Goal: Task Accomplishment & Management: Manage account settings

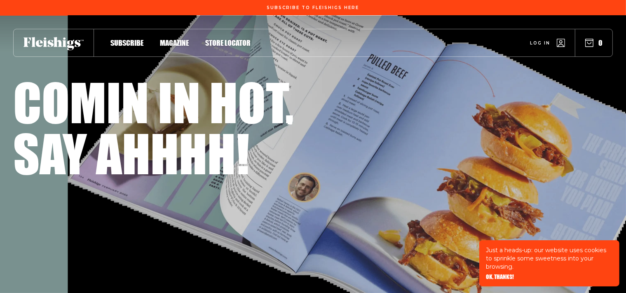
scroll to position [11, 0]
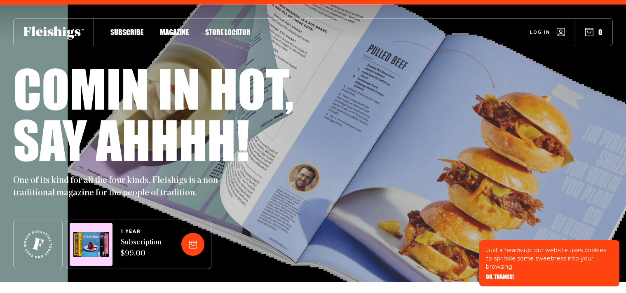
click at [536, 28] on link "Log in" at bounding box center [547, 32] width 35 height 8
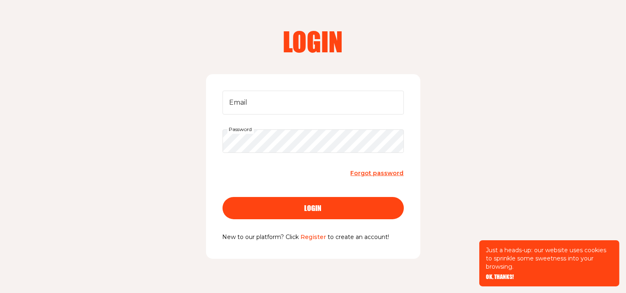
scroll to position [31, 0]
click at [346, 87] on div "Email Password Forgot password login New to our platform? Click Register to cre…" at bounding box center [313, 166] width 214 height 185
drag, startPoint x: 344, startPoint y: 98, endPoint x: 346, endPoint y: 87, distance: 11.3
click at [346, 87] on div "Email Password Forgot password login New to our platform? Click Register to cre…" at bounding box center [313, 166] width 214 height 185
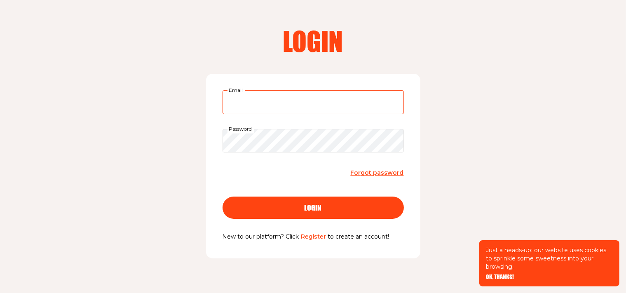
click at [346, 98] on input "Email" at bounding box center [313, 102] width 181 height 24
type input "ayala.stefansky@gmx.ch"
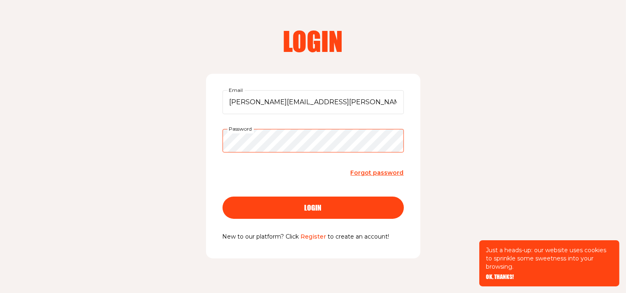
click at [223, 197] on button "login" at bounding box center [313, 208] width 181 height 22
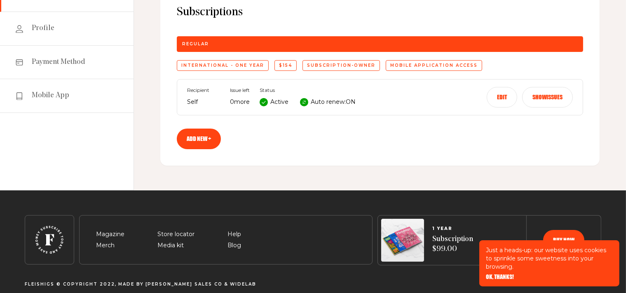
scroll to position [101, 0]
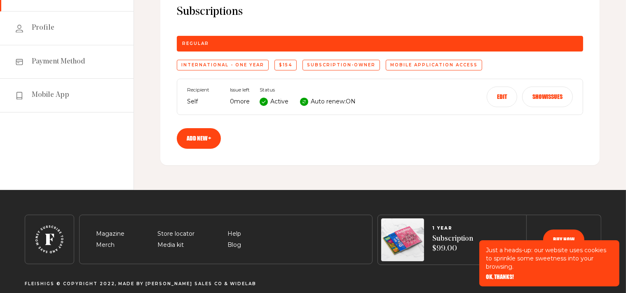
click at [508, 96] on button "Edit" at bounding box center [502, 97] width 31 height 21
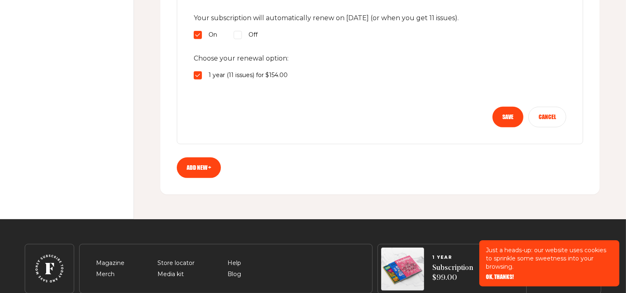
scroll to position [456, 0]
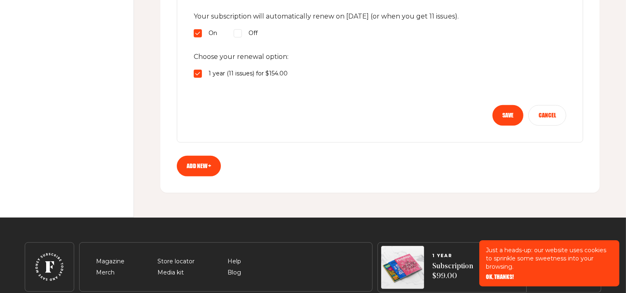
click at [251, 30] on span "Off" at bounding box center [253, 33] width 9 height 10
click at [242, 30] on input "Off" at bounding box center [238, 33] width 8 height 8
radio input "true"
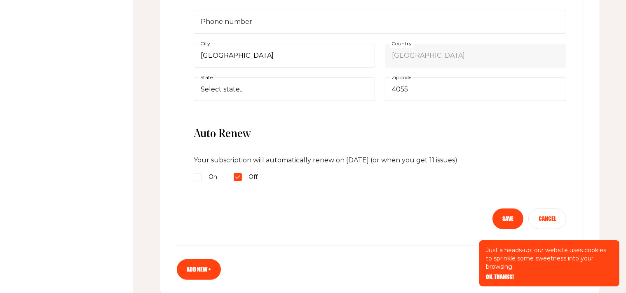
scroll to position [312, 0]
click at [503, 215] on button "Save" at bounding box center [508, 219] width 31 height 21
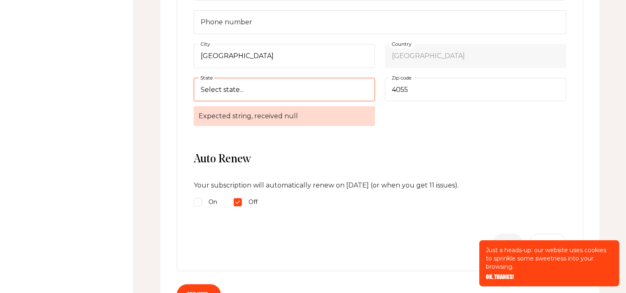
click at [275, 89] on select "Select state... Solothurn Luzern Schaffhausen Sankt Gallen Uri Neuchâtel Basel-…" at bounding box center [284, 90] width 181 height 24
select select "Basel-Stadt"
click at [275, 89] on select "Select state... Solothurn Luzern Schaffhausen Sankt Gallen Uri Neuchâtel Basel-…" at bounding box center [284, 90] width 181 height 24
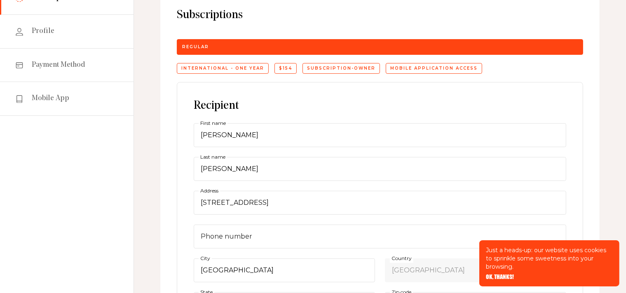
scroll to position [0, 0]
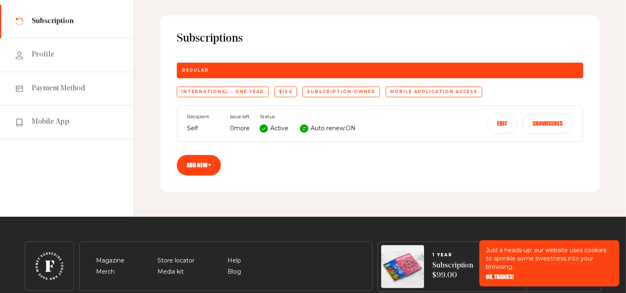
scroll to position [74, 0]
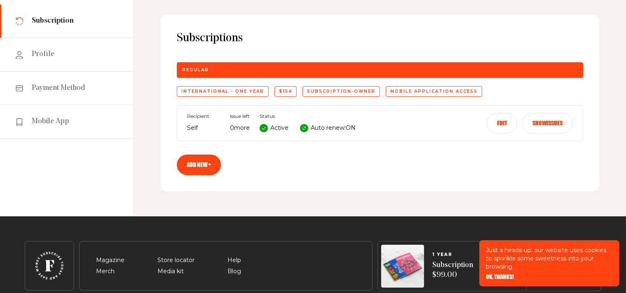
click at [503, 118] on button "Edit" at bounding box center [502, 123] width 31 height 21
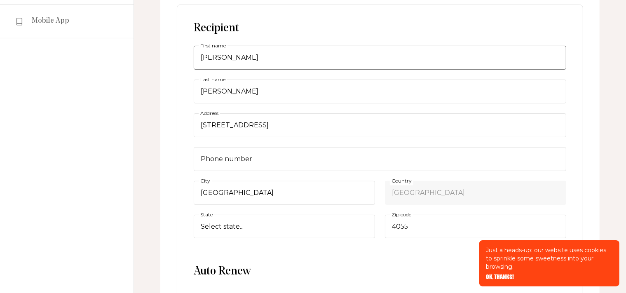
scroll to position [283, 0]
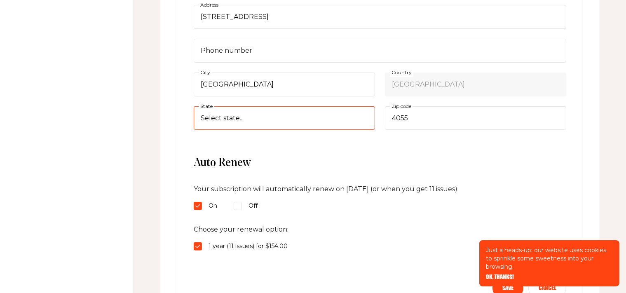
click at [266, 128] on select "Select state... [GEOGRAPHIC_DATA] [GEOGRAPHIC_DATA] Schaffhausen [GEOGRAPHIC_DA…" at bounding box center [284, 118] width 181 height 24
select select "[GEOGRAPHIC_DATA]-Stadt"
click at [194, 106] on select "Select state... [GEOGRAPHIC_DATA] [GEOGRAPHIC_DATA] Schaffhausen [GEOGRAPHIC_DA…" at bounding box center [284, 118] width 181 height 24
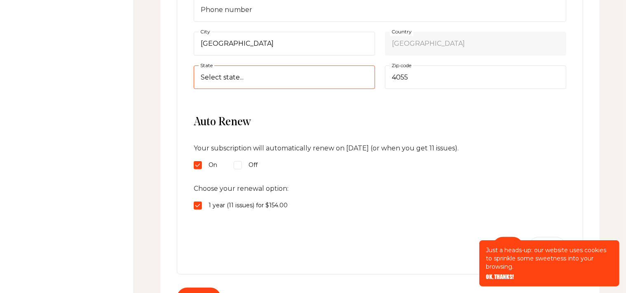
scroll to position [325, 0]
click at [244, 166] on div "Off" at bounding box center [246, 165] width 24 height 10
click at [242, 166] on input "Off" at bounding box center [238, 164] width 8 height 8
radio input "true"
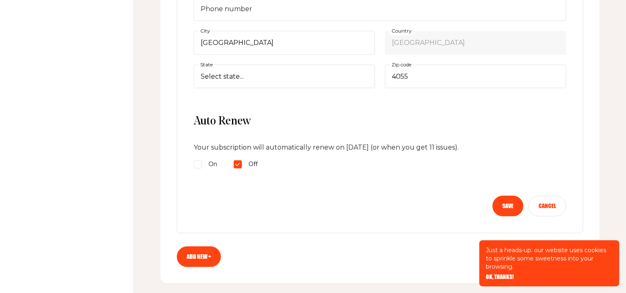
click at [511, 206] on button "Save" at bounding box center [508, 206] width 31 height 21
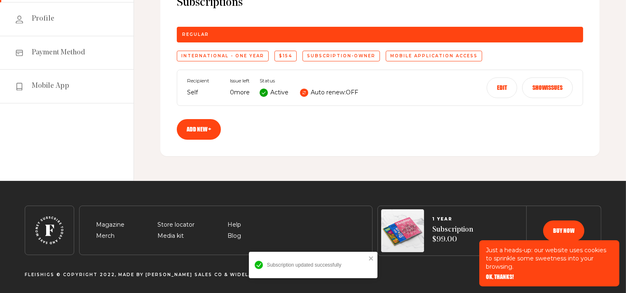
scroll to position [0, 0]
